Goal: Information Seeking & Learning: Learn about a topic

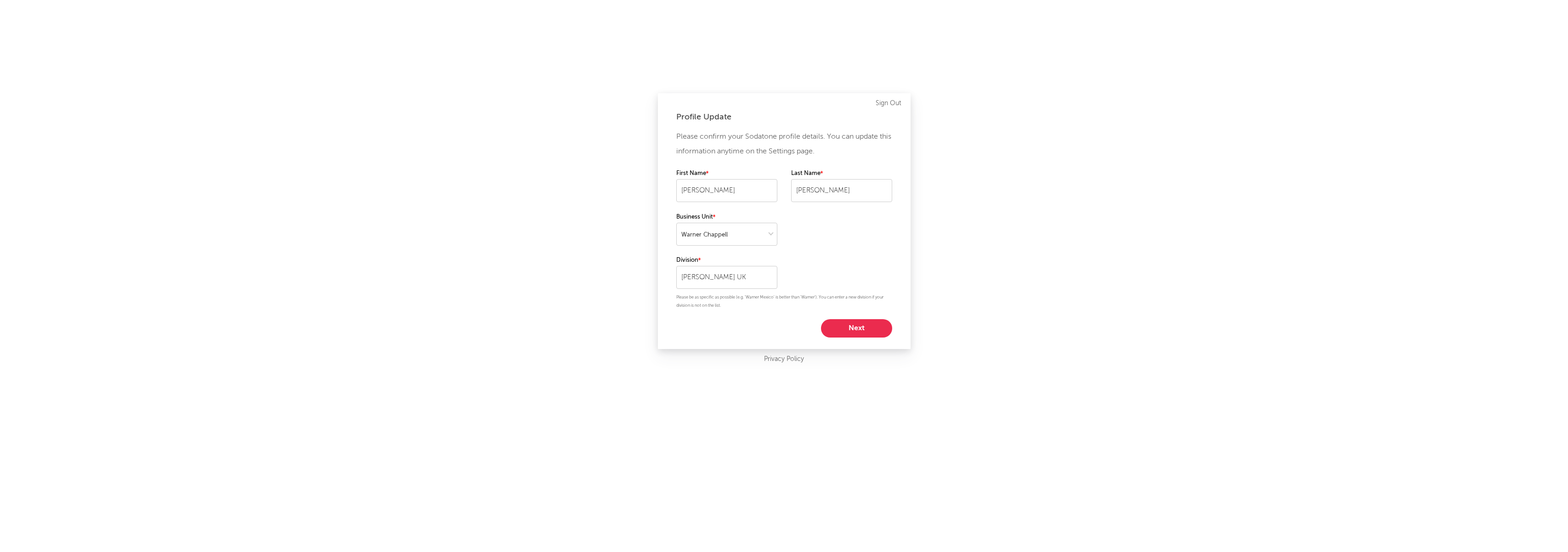
select select "warner_chappell"
click at [853, 329] on button "Next" at bounding box center [856, 329] width 71 height 18
select select "director_vp"
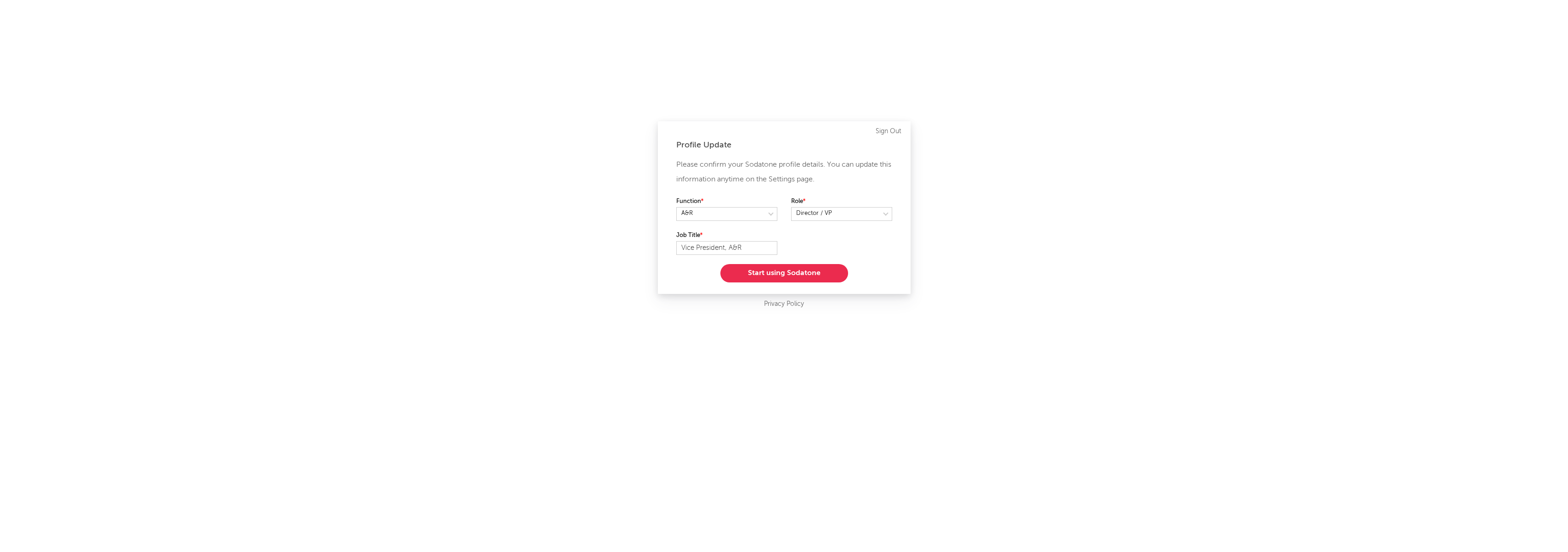
click at [764, 270] on button "Start using Sodatone" at bounding box center [784, 273] width 128 height 18
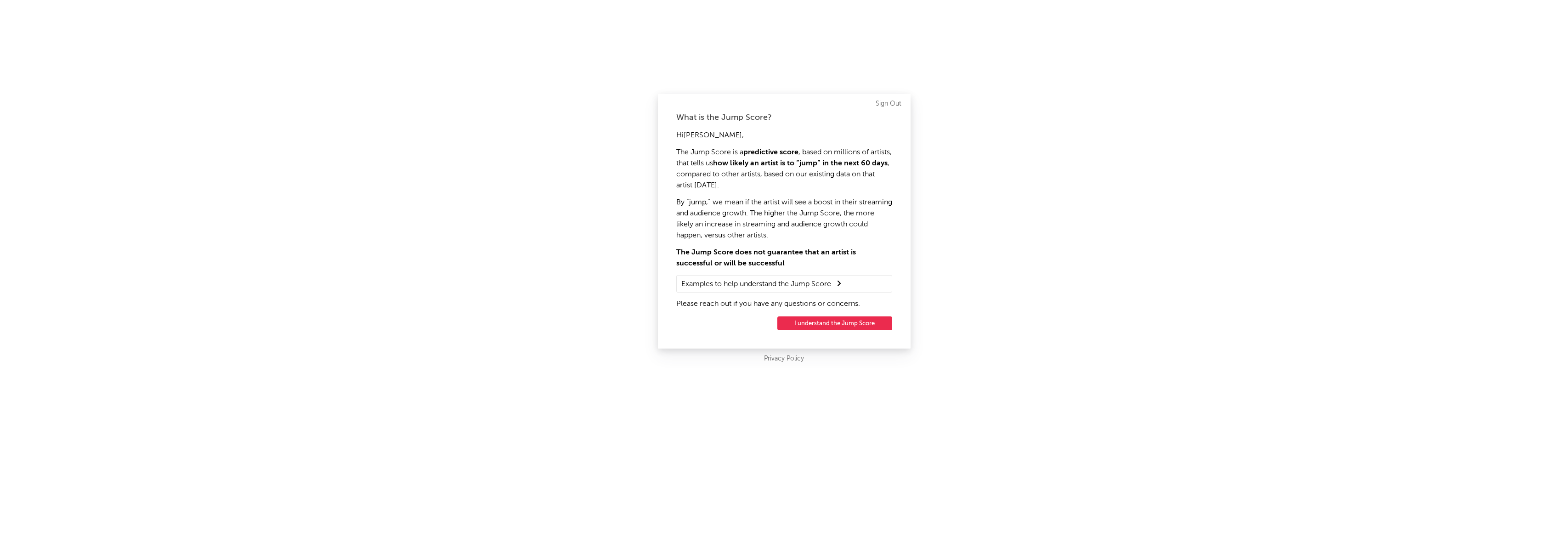
click at [816, 323] on button "I understand the Jump Score" at bounding box center [835, 323] width 115 height 14
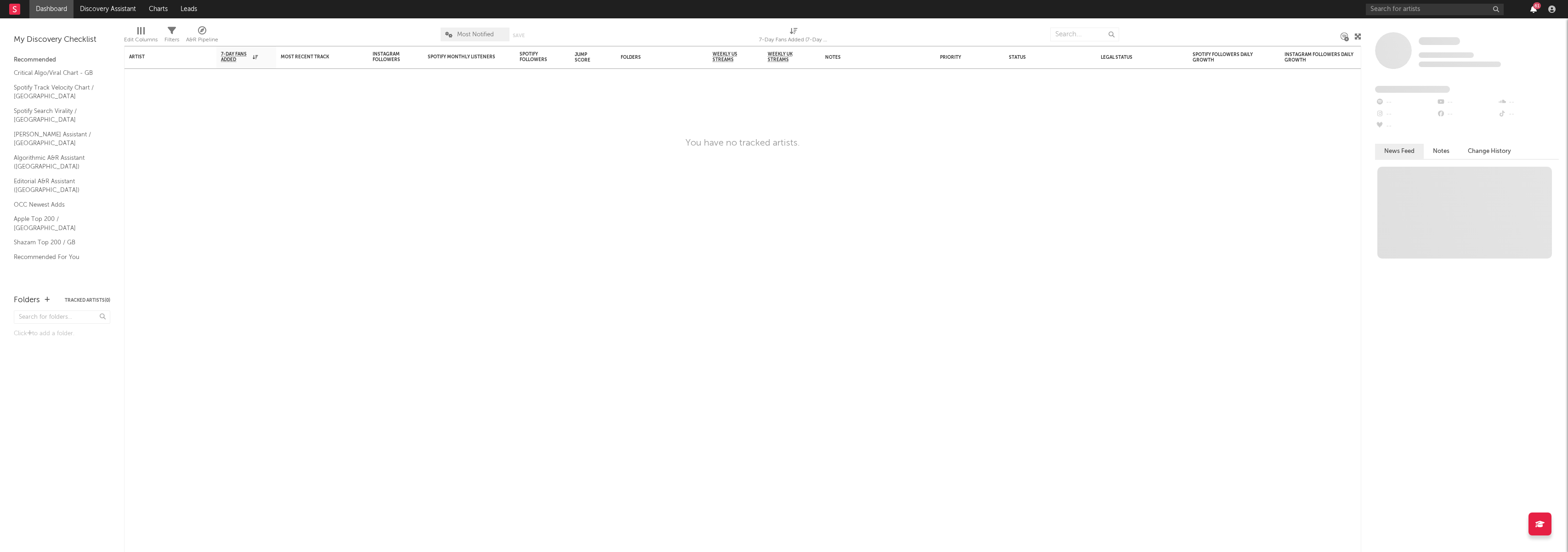
click at [1533, 10] on icon "button" at bounding box center [1533, 9] width 7 height 7
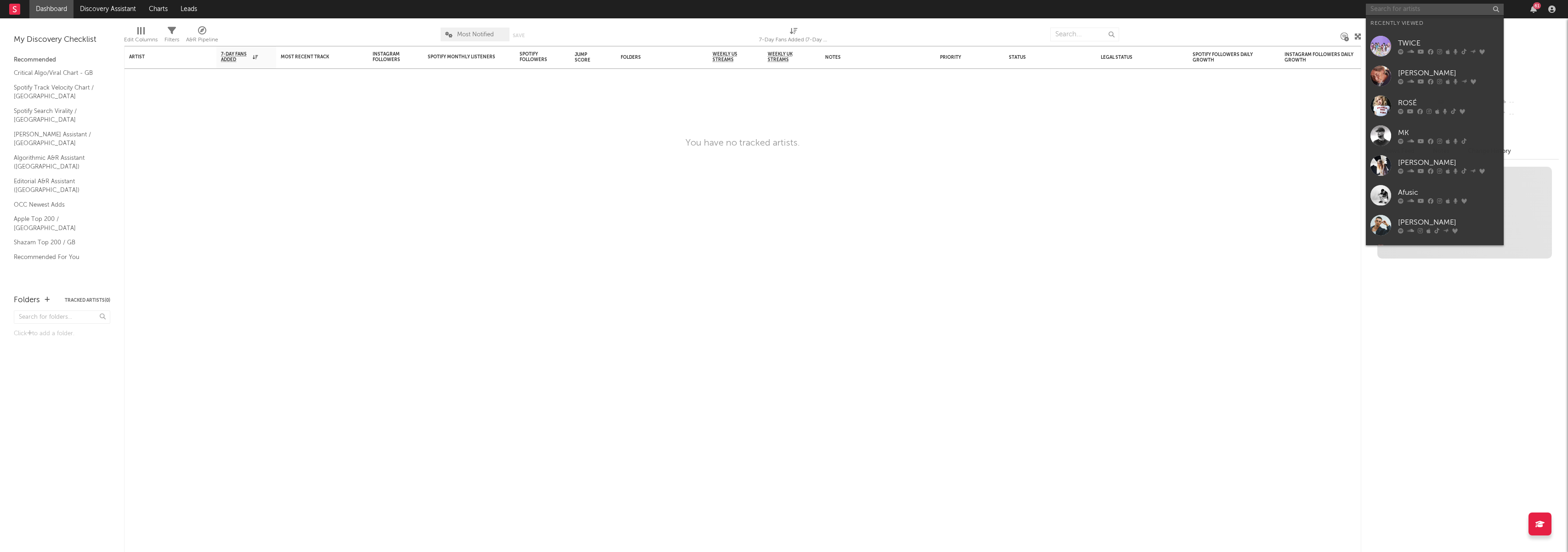
click at [1451, 11] on input "text" at bounding box center [1435, 9] width 138 height 12
click at [1393, 43] on link "TWICE" at bounding box center [1435, 46] width 138 height 30
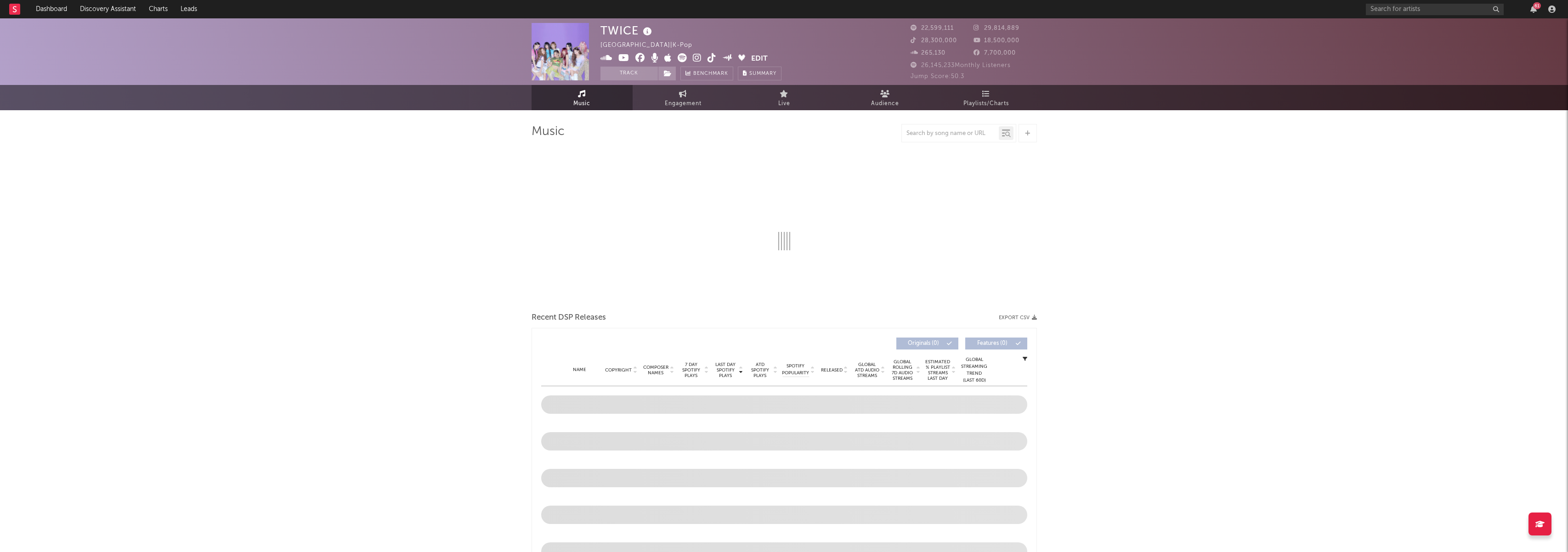
select select "6m"
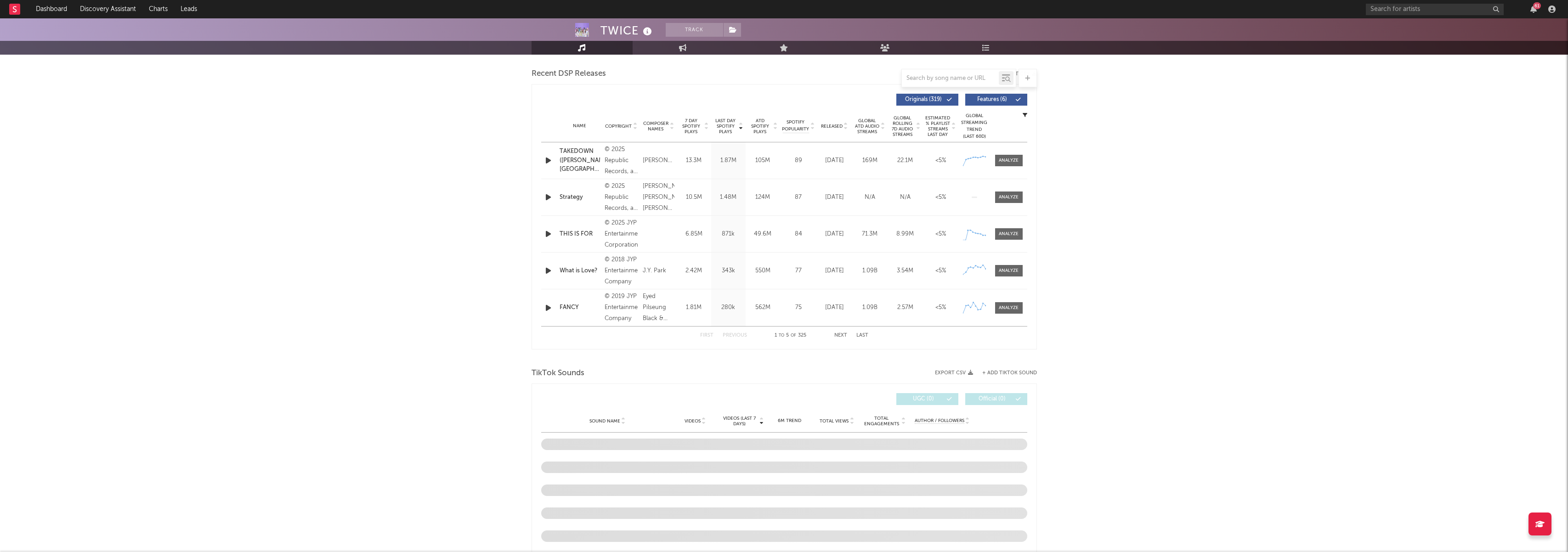
scroll to position [301, 0]
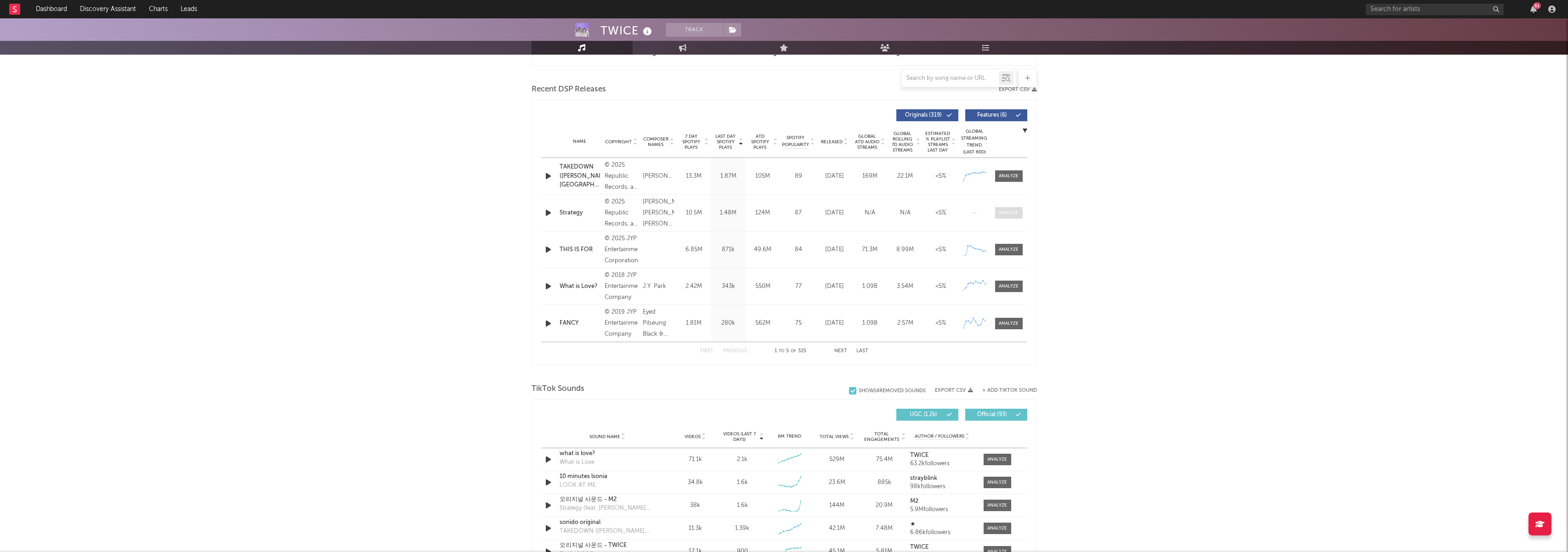
click at [1011, 216] on div at bounding box center [1009, 212] width 19 height 7
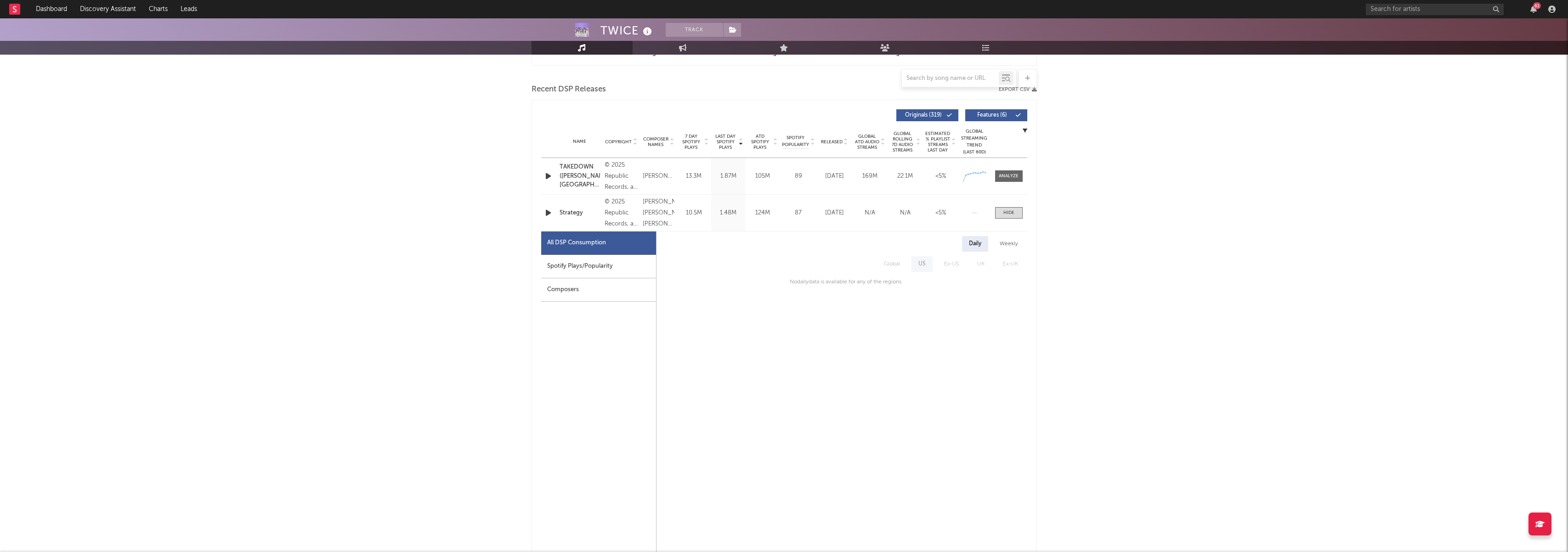
click at [581, 263] on div "Spotify Plays/Popularity" at bounding box center [598, 267] width 115 height 23
select select "1w"
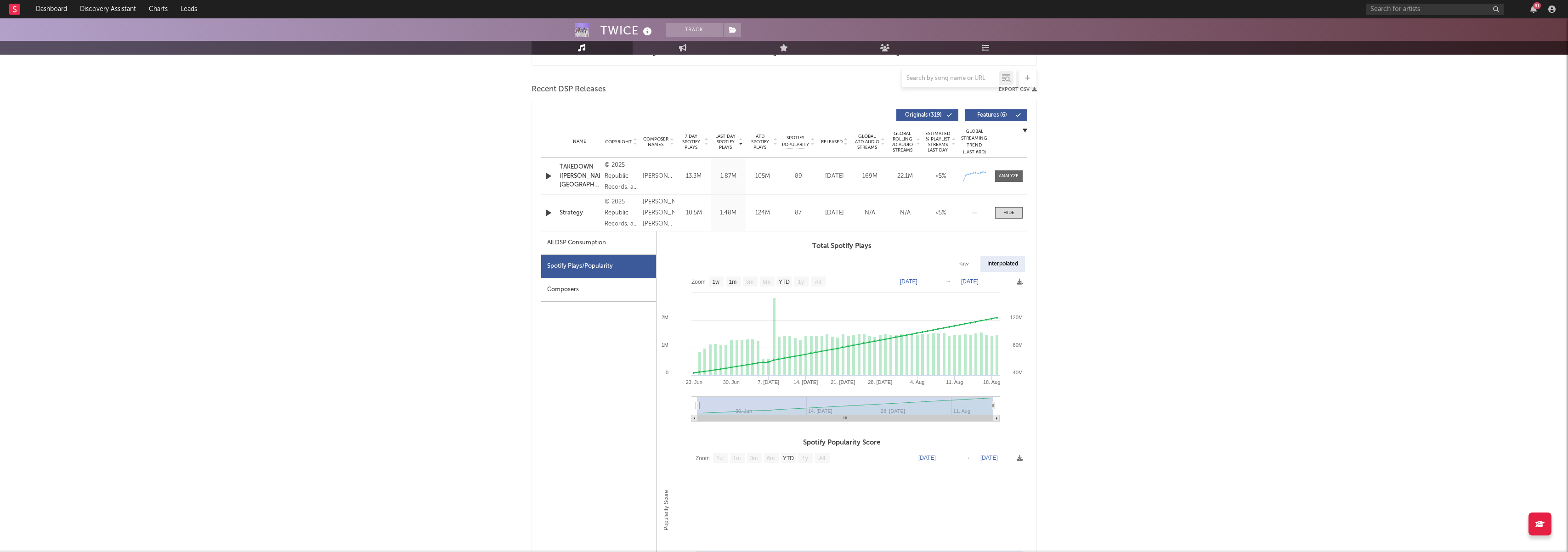
scroll to position [301, 0]
